Goal: Transaction & Acquisition: Purchase product/service

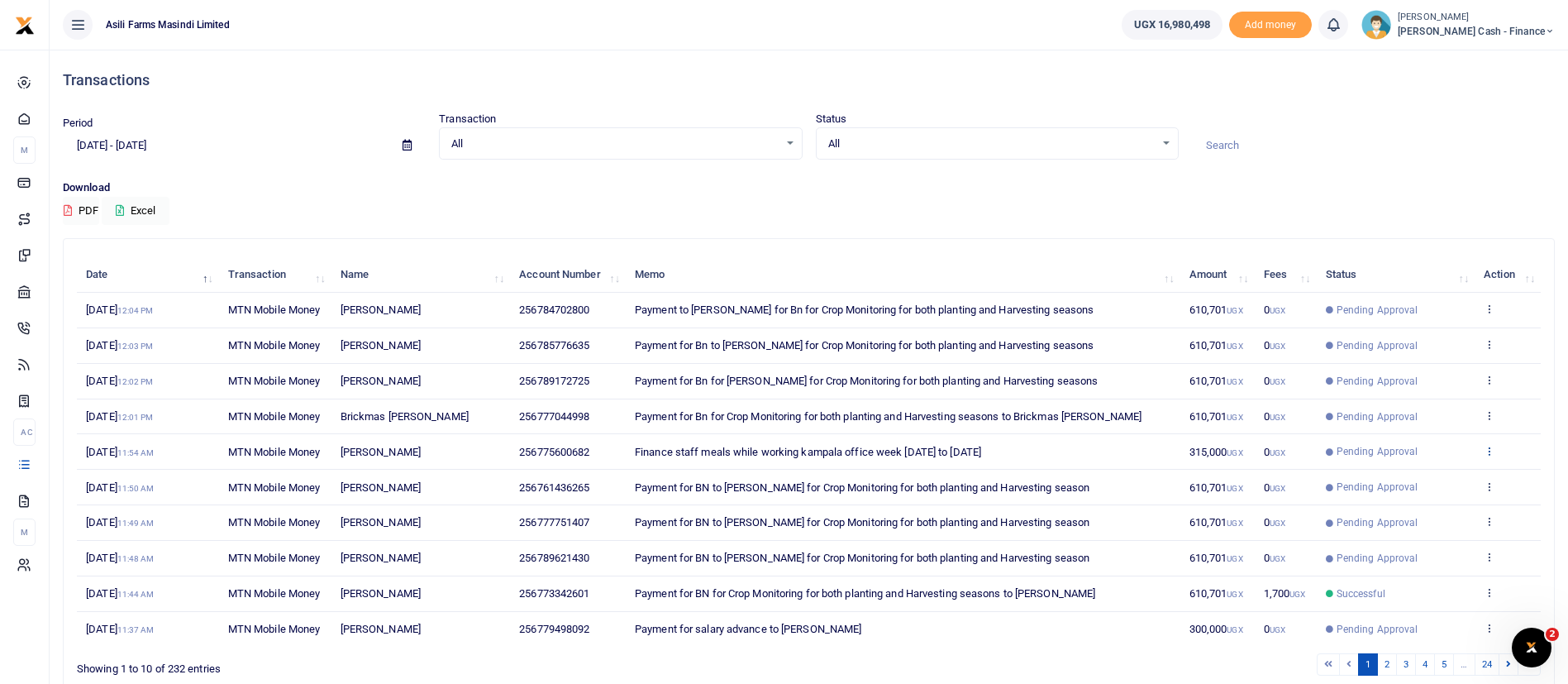
click at [1493, 456] on icon at bounding box center [1489, 450] width 10 height 11
click at [392, 458] on span "[PERSON_NAME]" at bounding box center [380, 452] width 80 height 12
click at [1492, 456] on icon at bounding box center [1489, 450] width 10 height 11
click at [1439, 574] on link "View details" at bounding box center [1428, 567] width 130 height 23
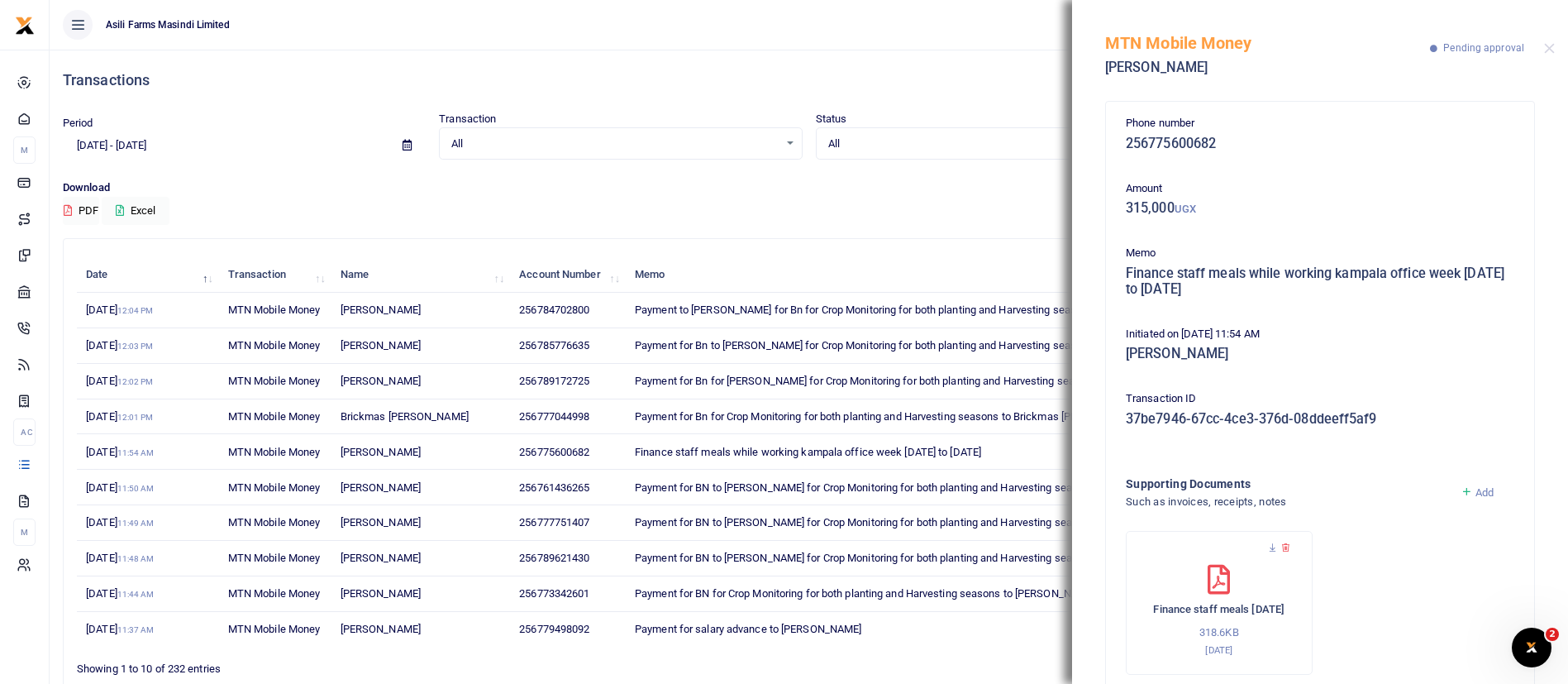
drag, startPoint x: 1128, startPoint y: 276, endPoint x: 1231, endPoint y: 309, distance: 108.2
click at [1231, 309] on div "Phone number 256775600682 Amount 315,000 UGX Memo Finance staff meals while wor…" at bounding box center [1320, 395] width 401 height 560
copy h5 "Finance staff meals while working kampala office week [DATE] to [DATE]"
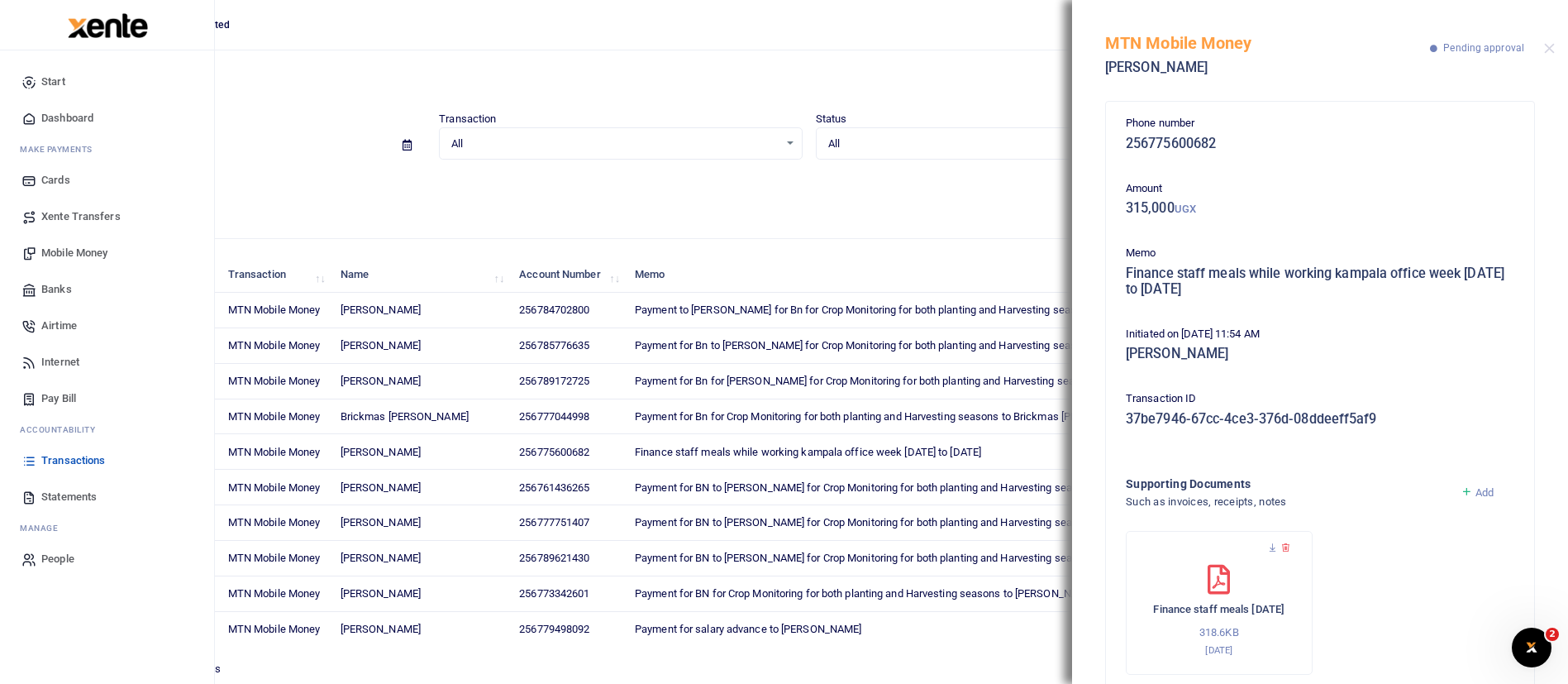
click at [77, 247] on span "Mobile Money" at bounding box center [75, 253] width 66 height 17
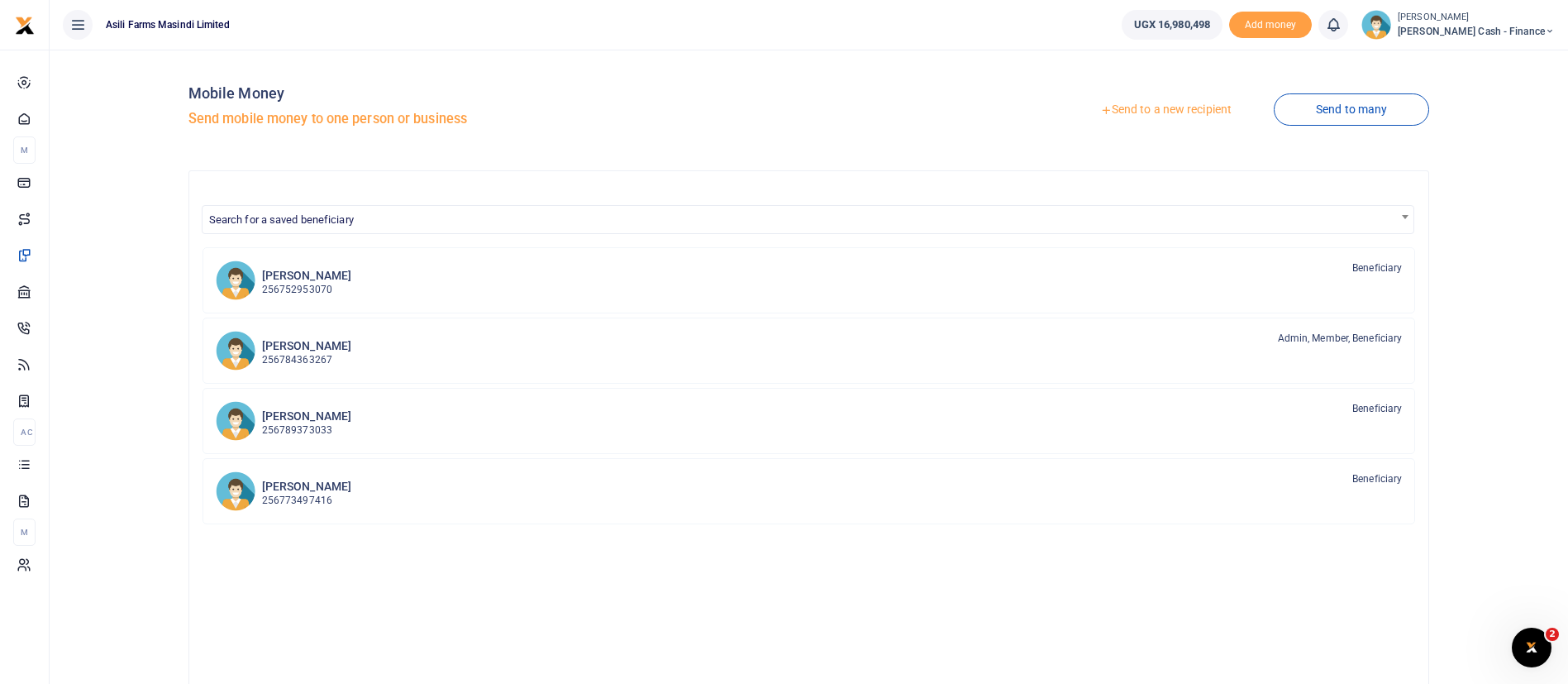
click at [1159, 110] on link "Send to a new recipient" at bounding box center [1166, 110] width 215 height 30
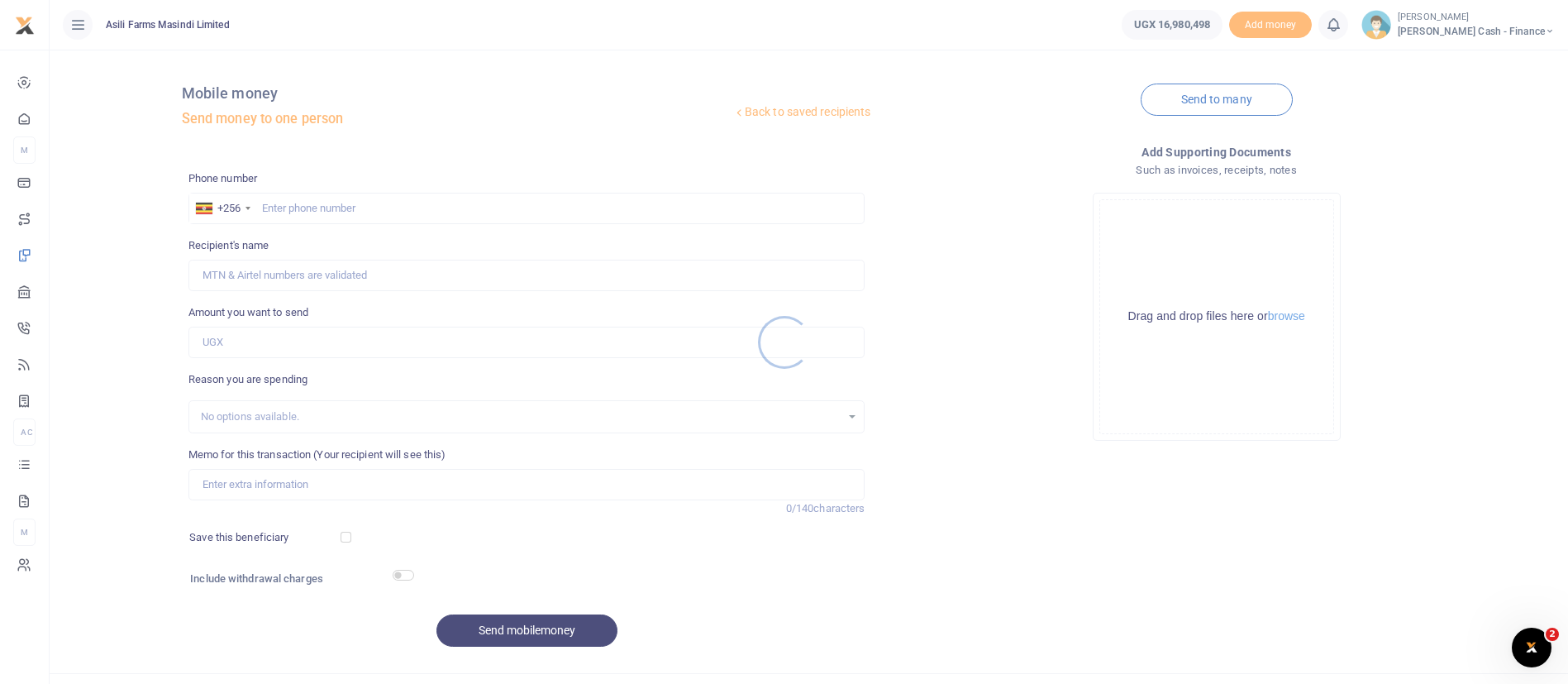
click at [308, 212] on div at bounding box center [784, 342] width 1568 height 684
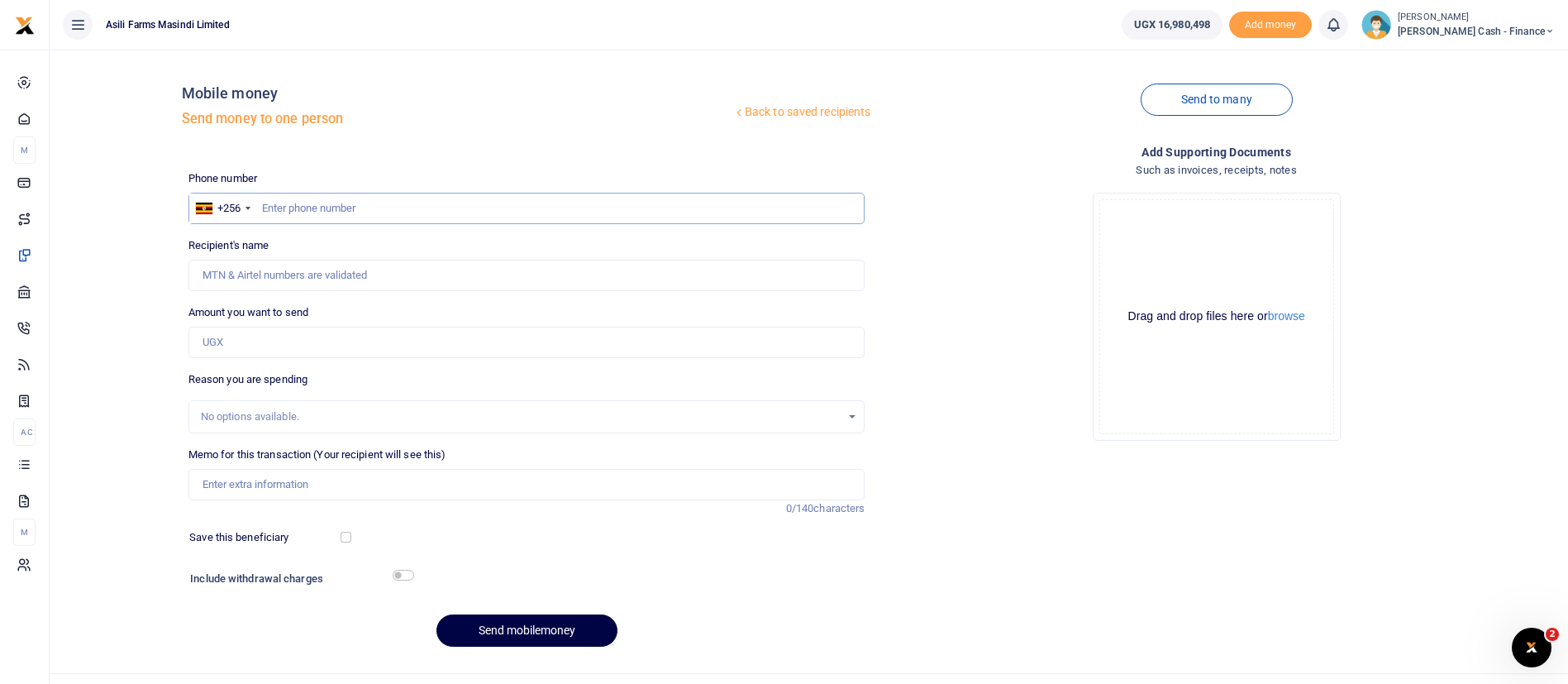
click at [314, 209] on input "text" at bounding box center [526, 209] width 677 height 31
type input "775600682"
type input "[PERSON_NAME]"
type input "775600682"
click at [255, 342] on input "Amount you want to send" at bounding box center [526, 342] width 677 height 31
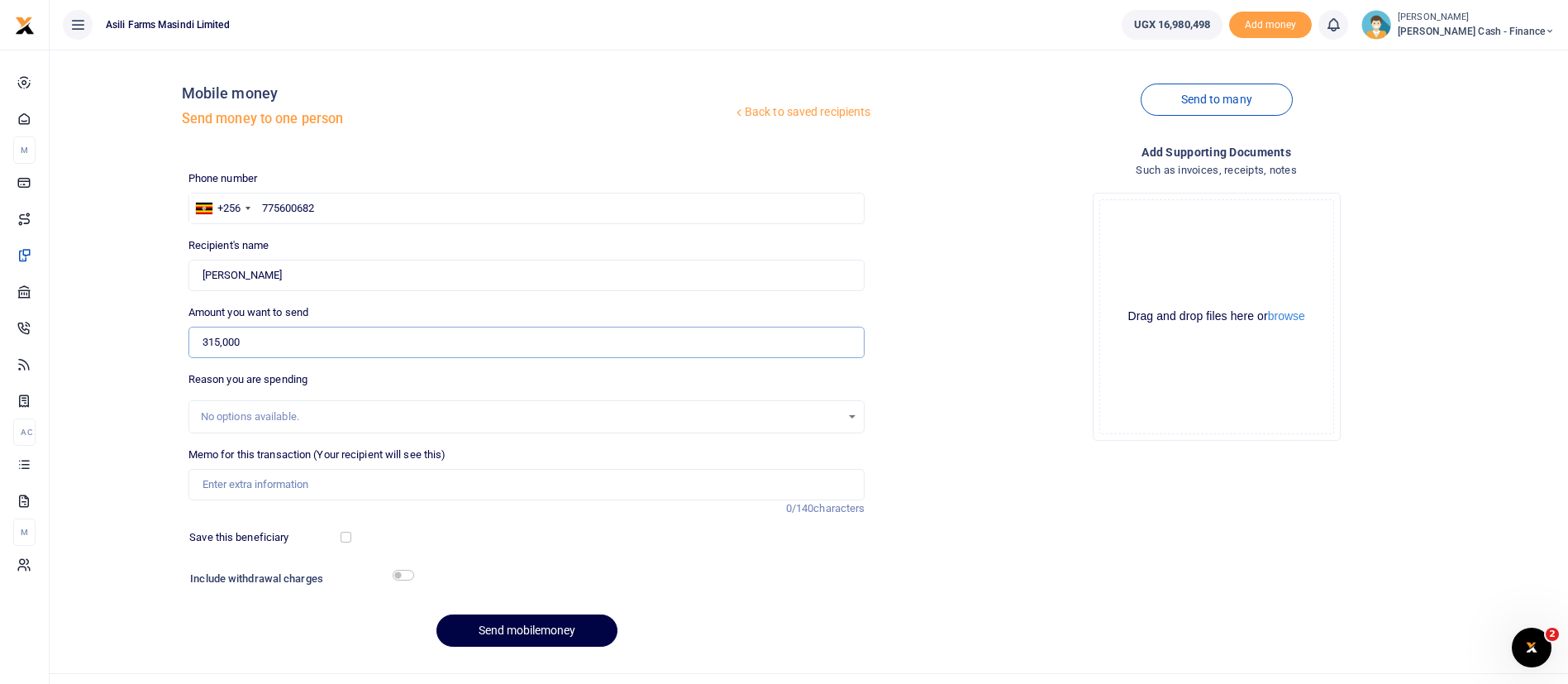
type input "315,000"
click at [241, 491] on input "Memo for this transaction (Your recipient will see this)" at bounding box center [526, 484] width 677 height 31
paste input "Finance staff meals while working kampala office week [DATE] to [DATE]"
type input "Finance staff meals while working kampala office week [DATE] to [DATE]"
click at [413, 574] on input "checkbox" at bounding box center [403, 574] width 22 height 10
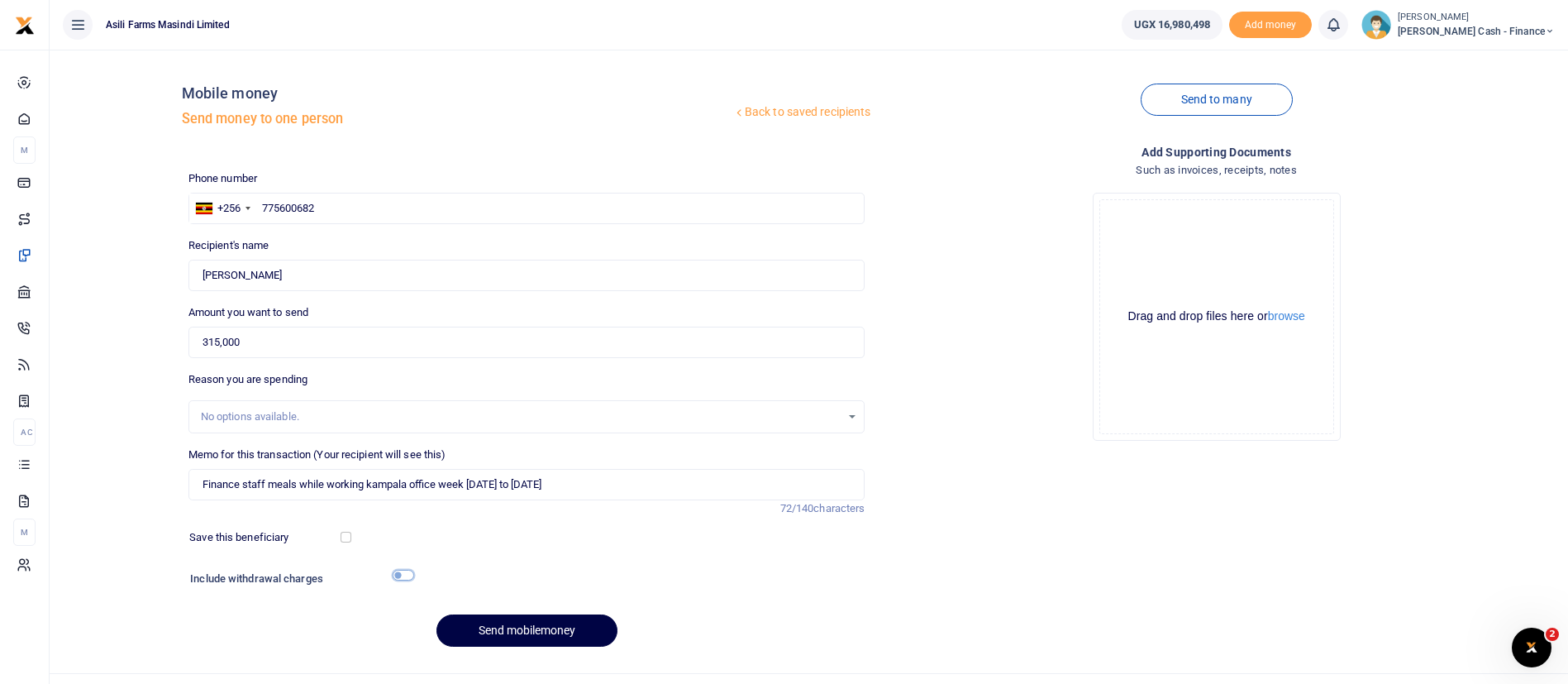
checkbox input "true"
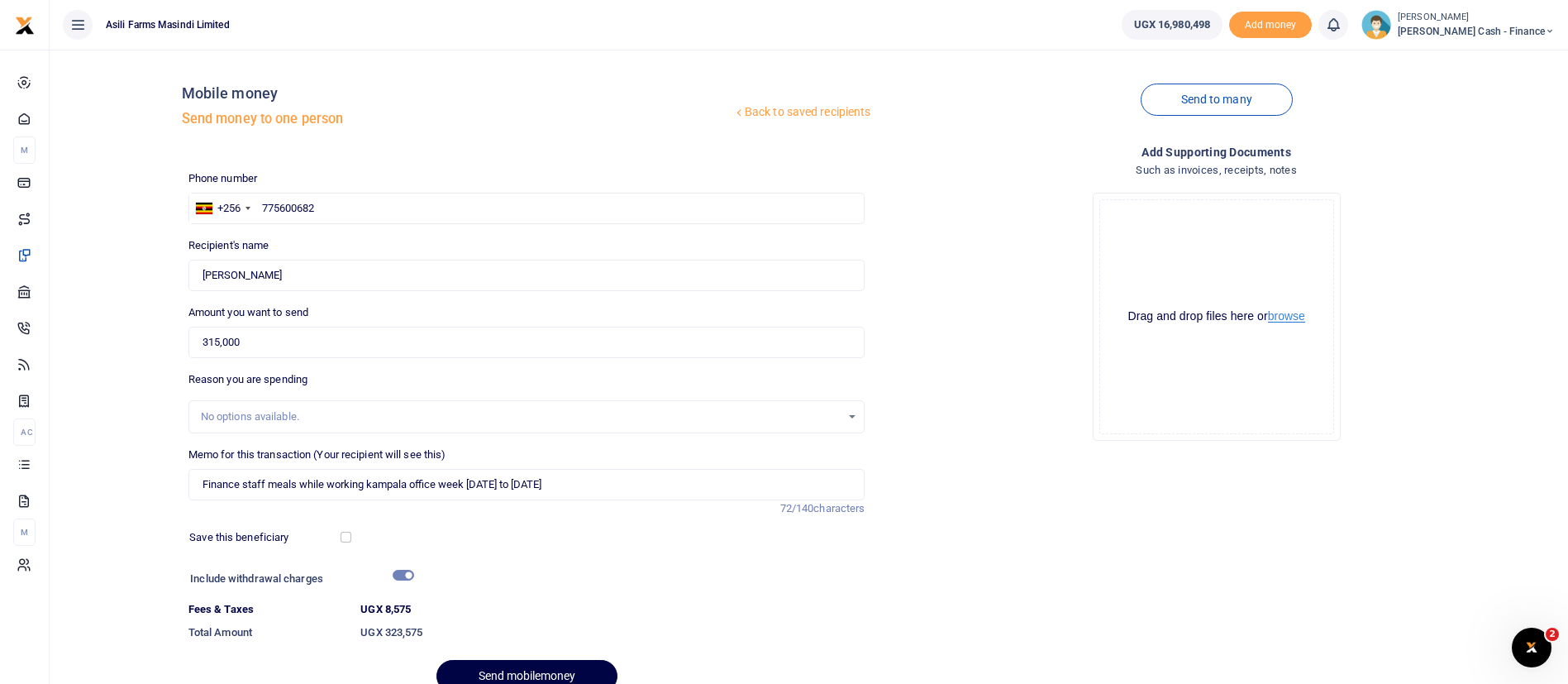
click at [1290, 313] on button "browse" at bounding box center [1286, 316] width 37 height 12
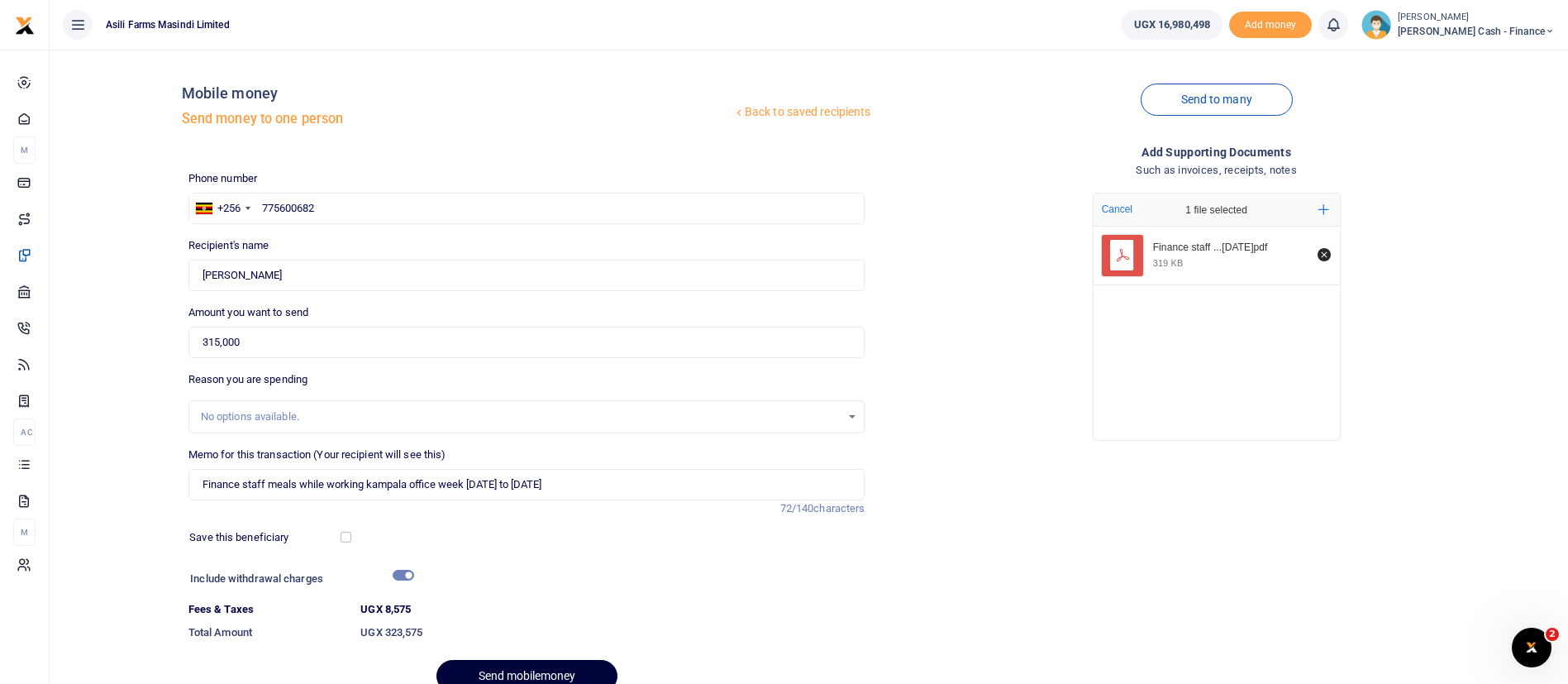
click at [552, 670] on button "Send mobilemoney" at bounding box center [526, 675] width 181 height 32
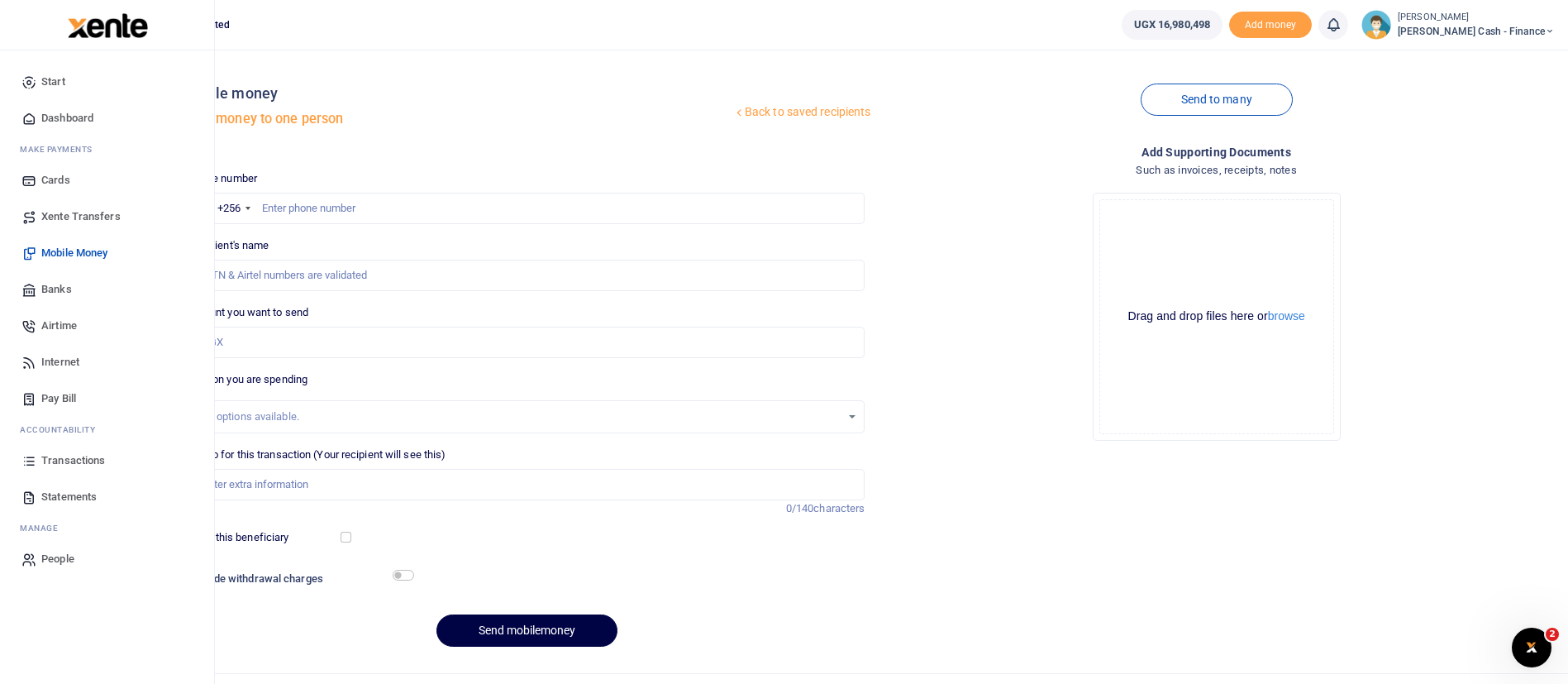
click at [110, 32] on img at bounding box center [108, 25] width 80 height 25
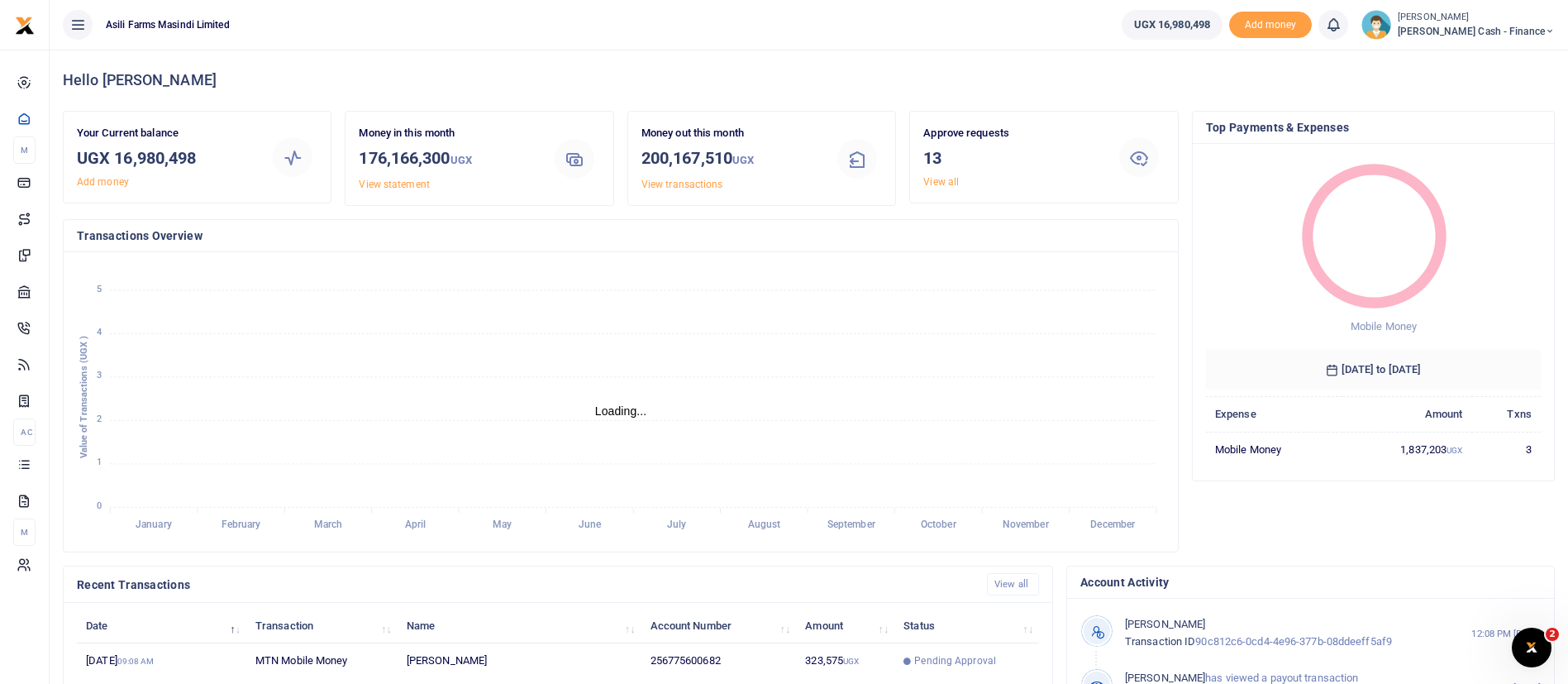
scroll to position [304, 0]
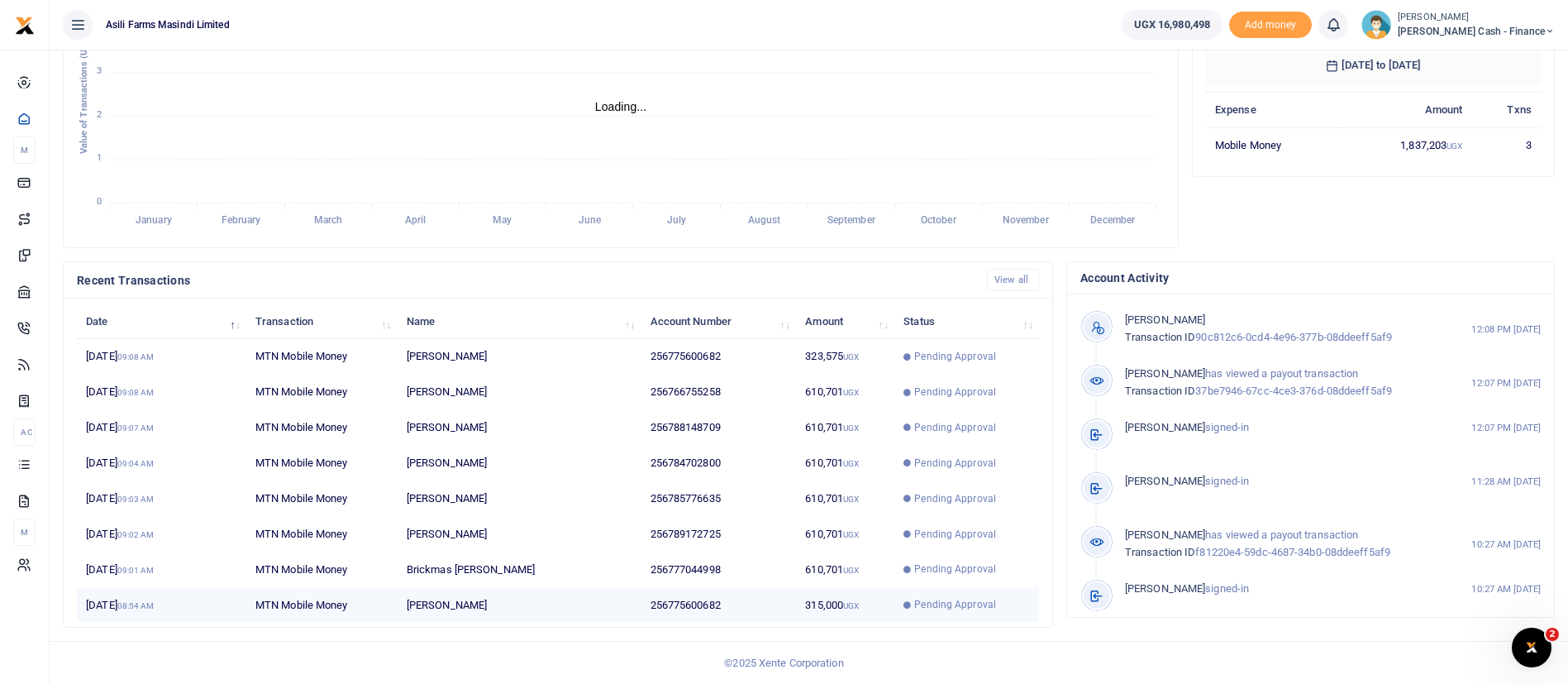
click at [822, 614] on td "315,000 UGX" at bounding box center [844, 604] width 98 height 35
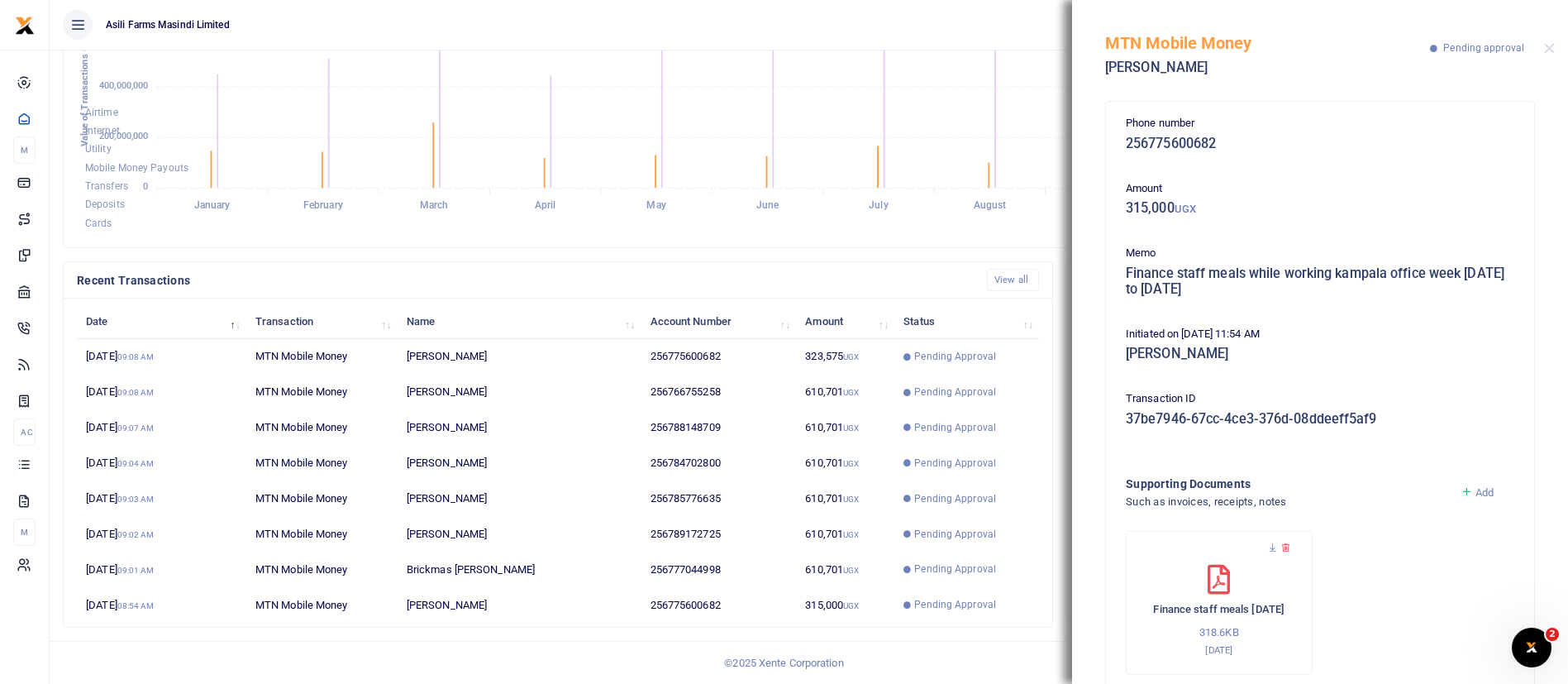
click at [1554, 50] on div "MTN Mobile Money [PERSON_NAME] Pending approval" at bounding box center [1320, 46] width 496 height 92
click at [1551, 50] on button "Close" at bounding box center [1549, 48] width 10 height 10
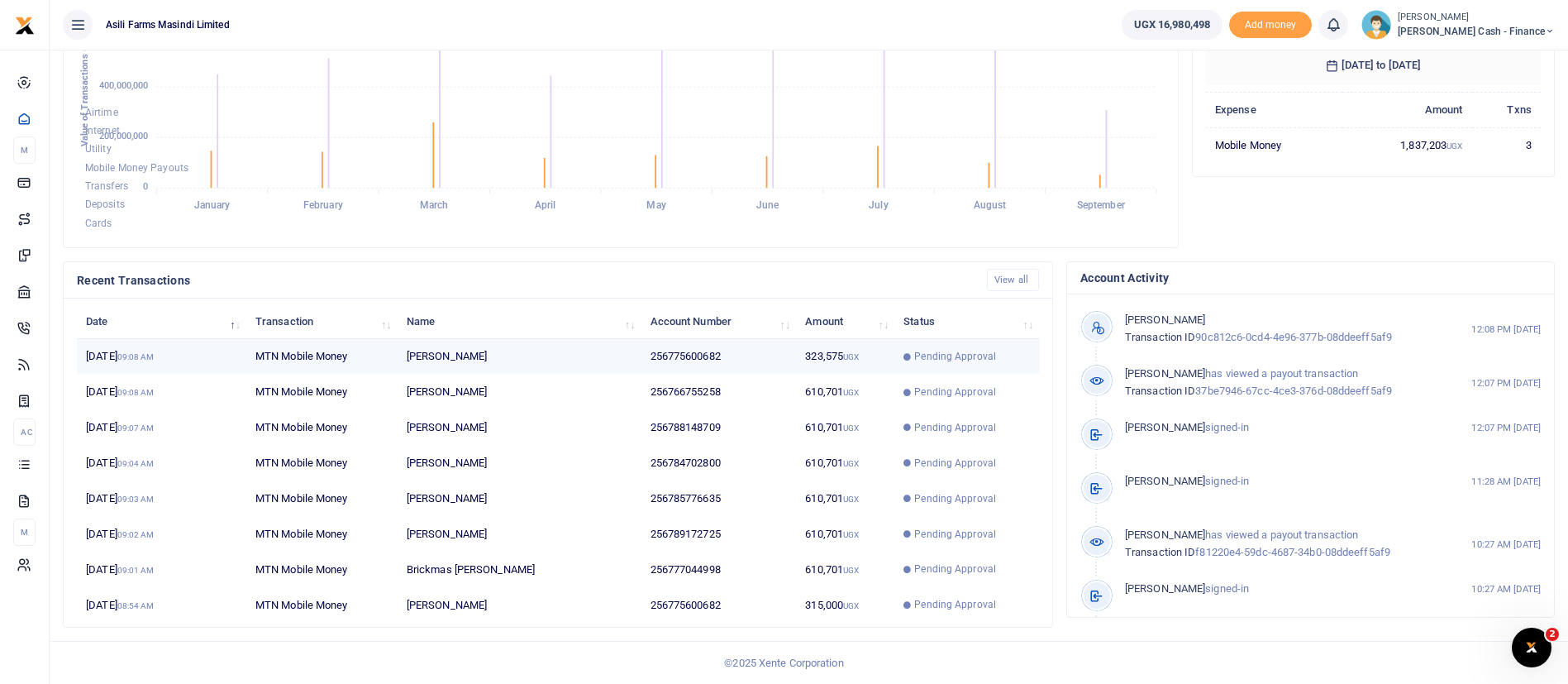
click at [903, 366] on td "Pending Approval" at bounding box center [966, 356] width 144 height 36
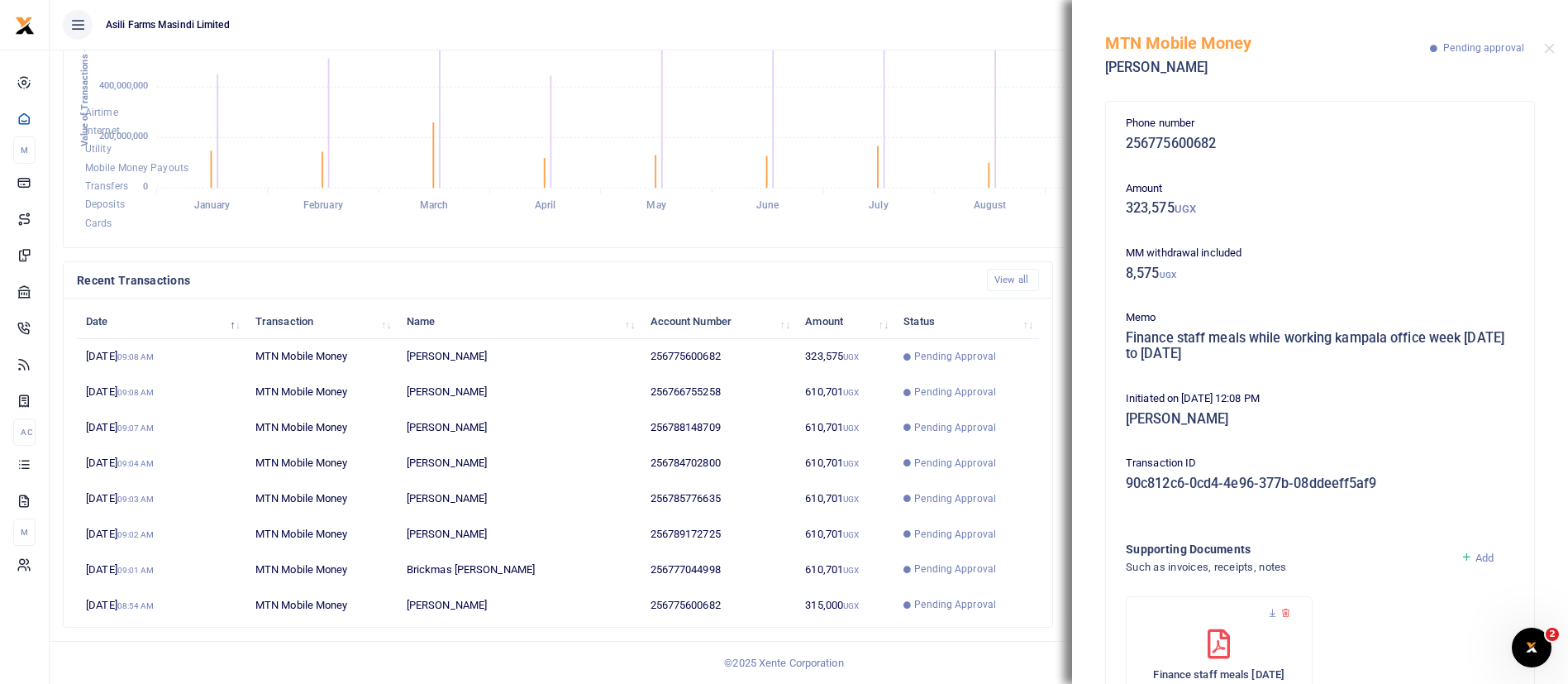
click at [1549, 55] on div "MTN Mobile Money [PERSON_NAME] Pending approval" at bounding box center [1320, 46] width 496 height 92
click at [1546, 50] on button "Close" at bounding box center [1549, 48] width 10 height 10
